Goal: Task Accomplishment & Management: Manage account settings

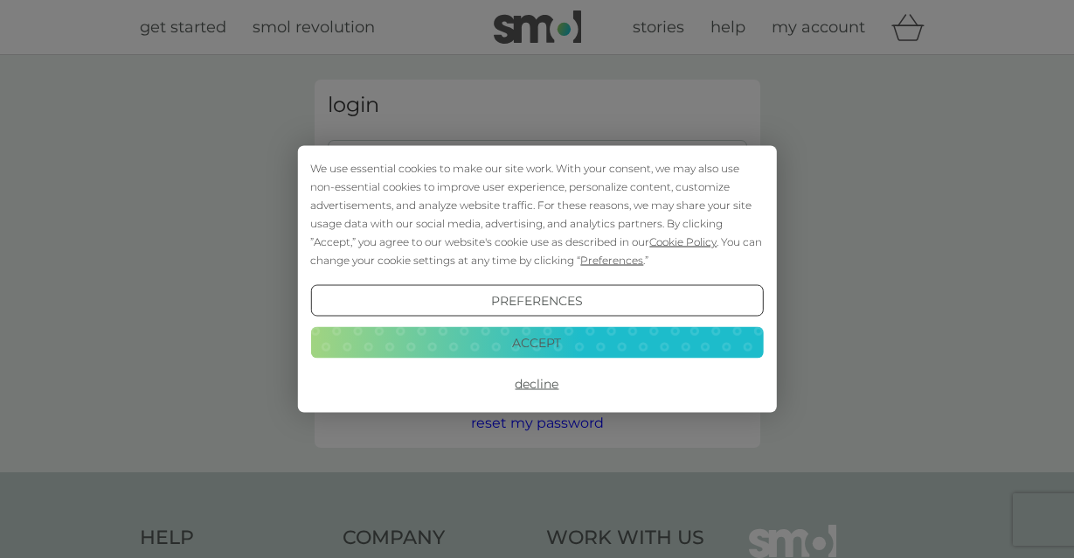
type input "hawikles@gmail.com"
click at [538, 345] on button "Accept" at bounding box center [536, 341] width 453 height 31
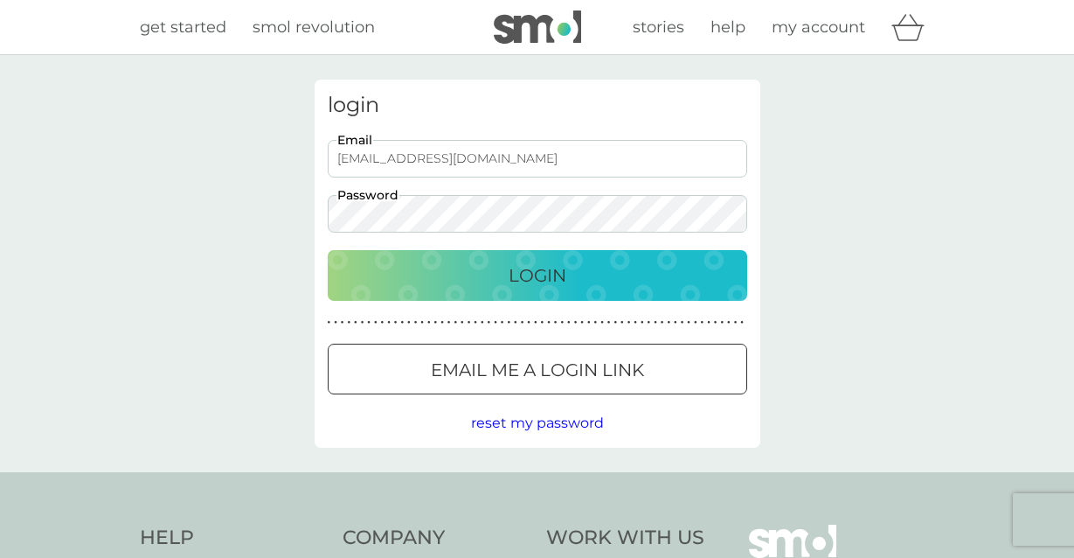
click at [539, 286] on p "Login" at bounding box center [538, 275] width 58 height 28
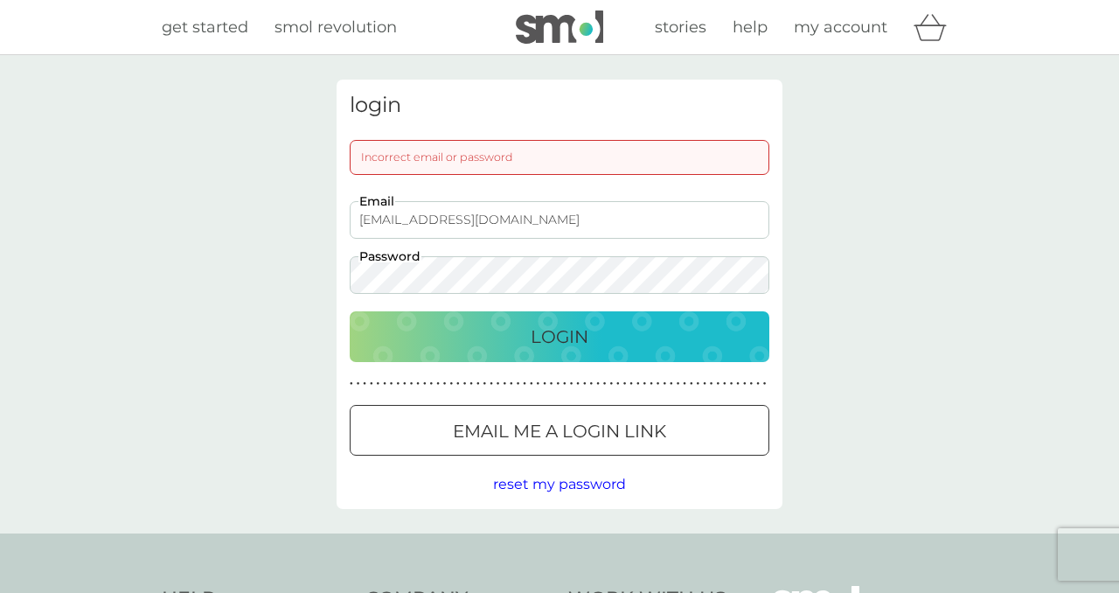
click at [449, 153] on div "Incorrect email or password" at bounding box center [560, 157] width 420 height 35
click at [544, 356] on button "Login" at bounding box center [560, 336] width 420 height 51
click at [526, 329] on div "Login" at bounding box center [559, 337] width 385 height 28
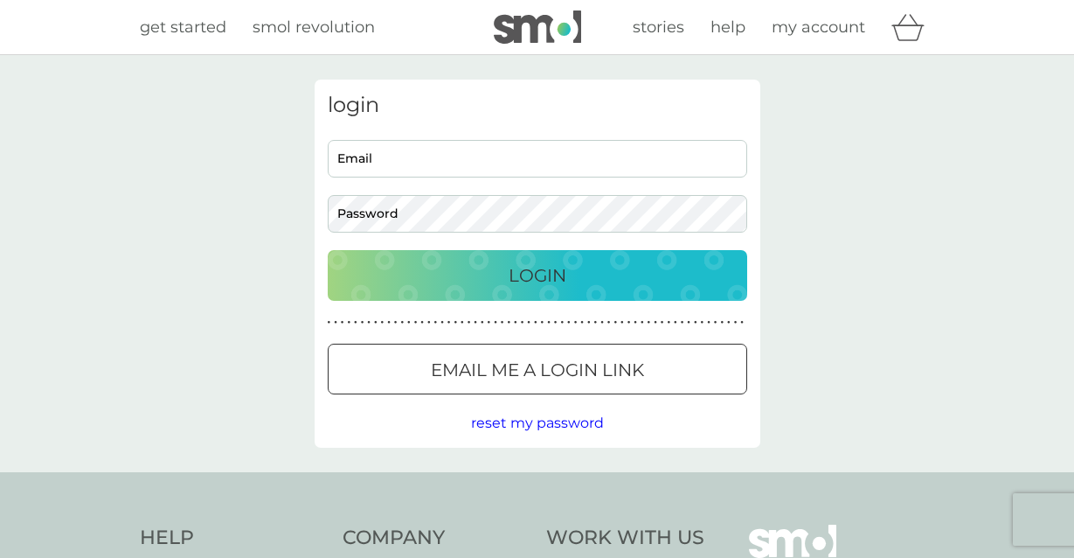
type input "[EMAIL_ADDRESS][DOMAIN_NAME]"
click at [279, 216] on div "login [EMAIL_ADDRESS][DOMAIN_NAME] Email Password Login ● ● ● ● ● ● ● ● ● ● ● ●…" at bounding box center [537, 263] width 1074 height 417
click at [328, 250] on button "Login" at bounding box center [538, 275] width 420 height 51
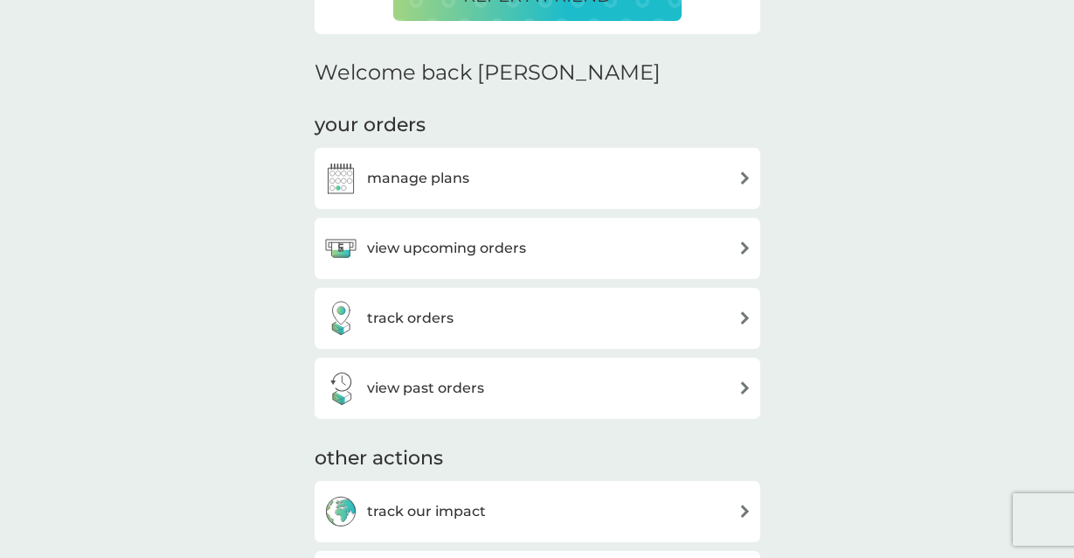
scroll to position [480, 0]
click at [431, 171] on h3 "manage plans" at bounding box center [418, 177] width 102 height 23
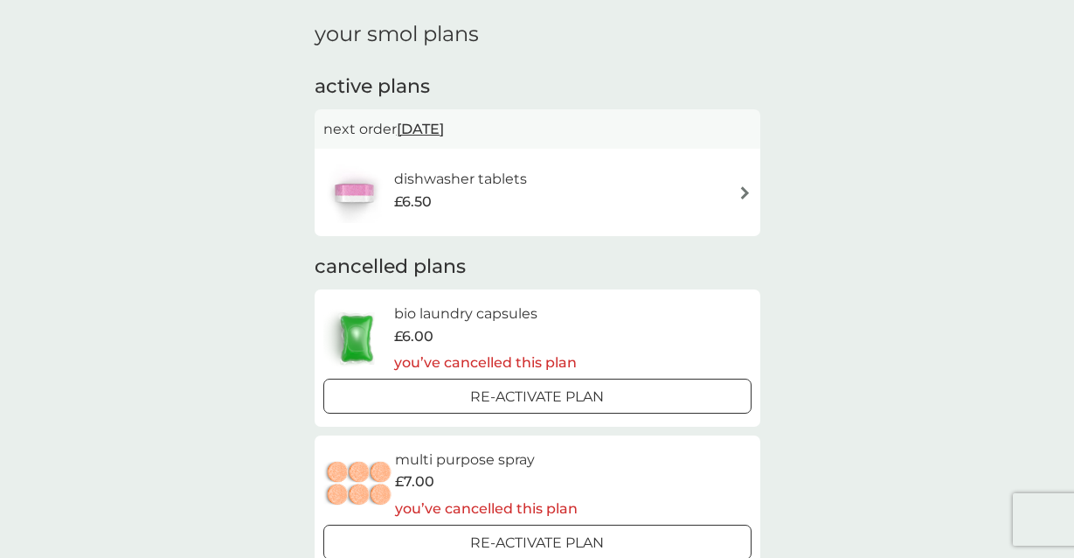
scroll to position [54, 0]
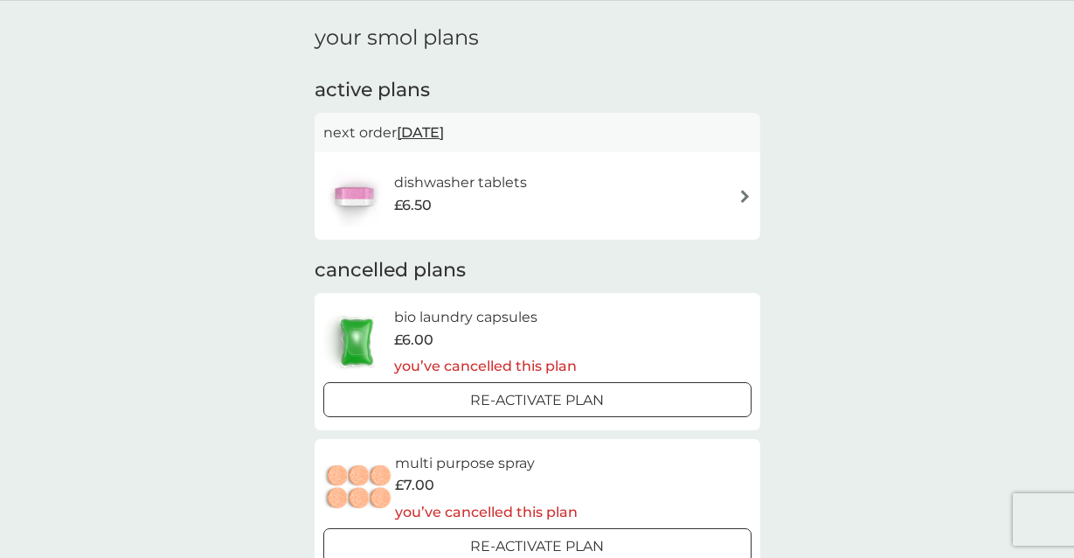
click at [477, 184] on h6 "dishwasher tablets" at bounding box center [460, 182] width 133 height 23
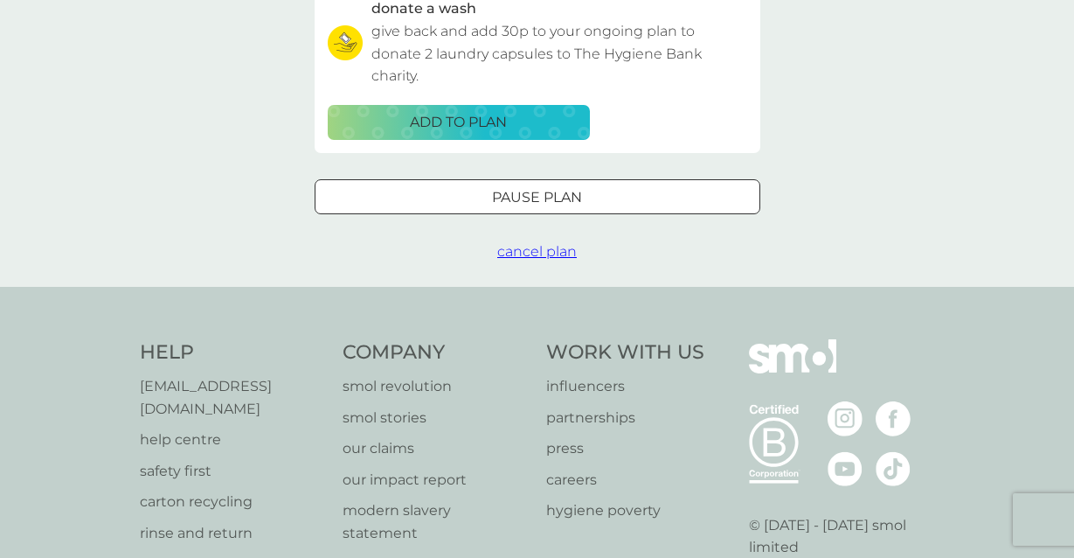
scroll to position [670, 0]
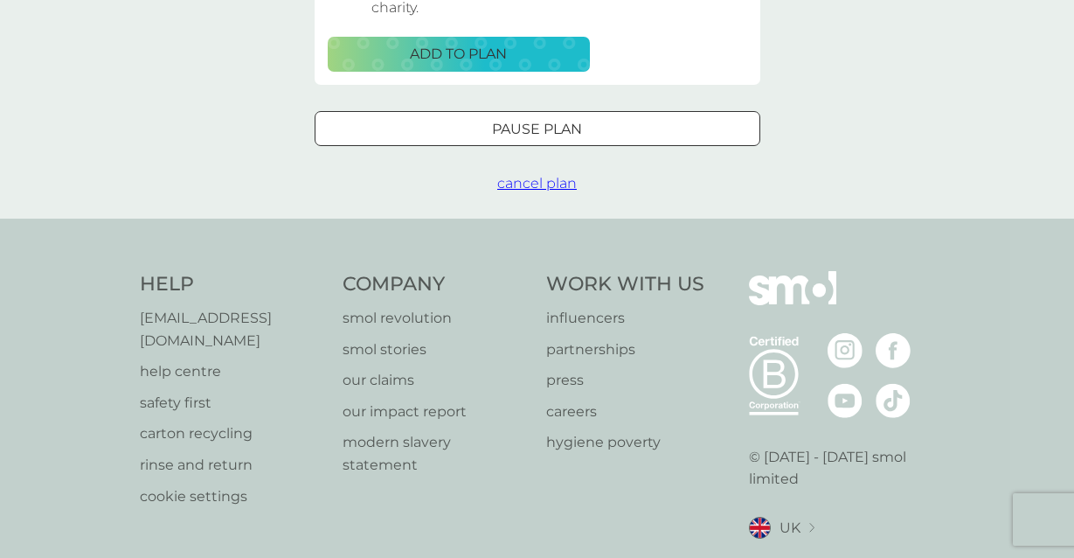
click at [566, 139] on p "Pause plan" at bounding box center [537, 129] width 90 height 23
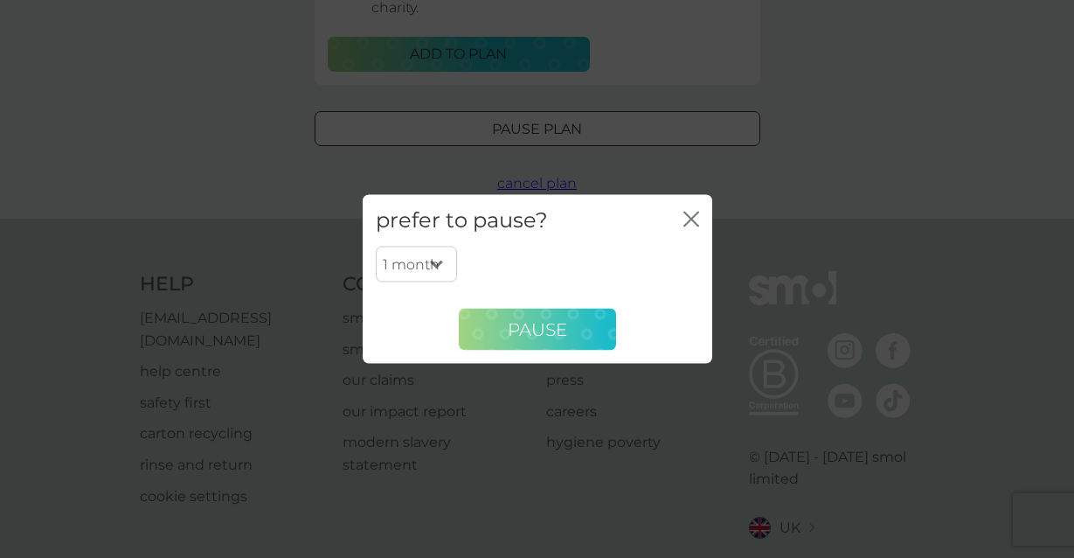
click at [576, 320] on button "Pause" at bounding box center [537, 330] width 157 height 42
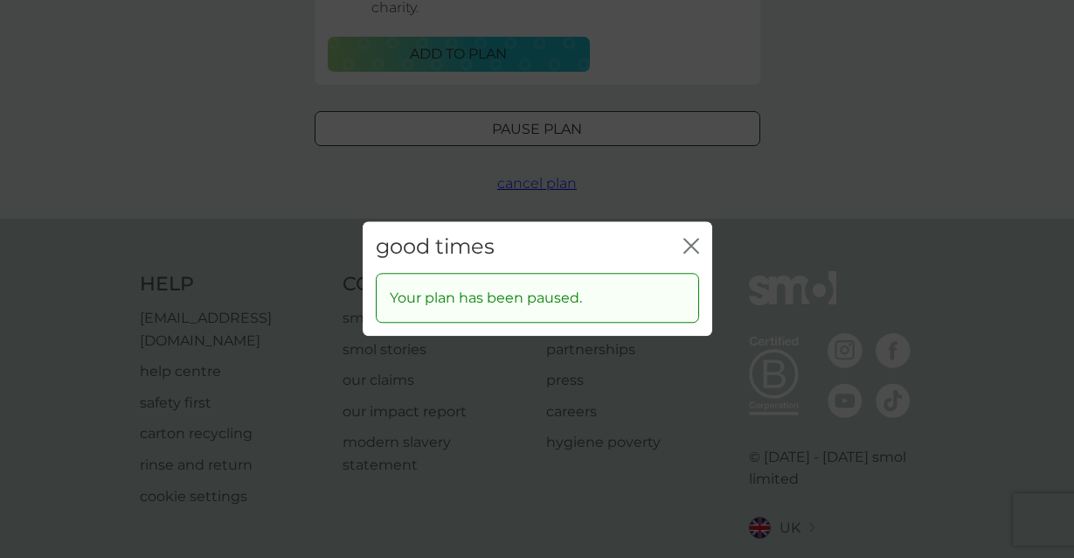
click at [698, 245] on icon "close" at bounding box center [692, 246] width 16 height 16
